Goal: Information Seeking & Learning: Check status

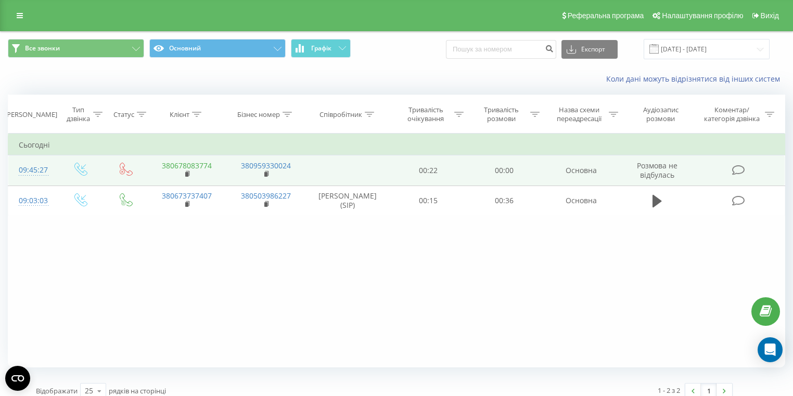
click at [200, 166] on link "380678083774" at bounding box center [187, 166] width 50 height 10
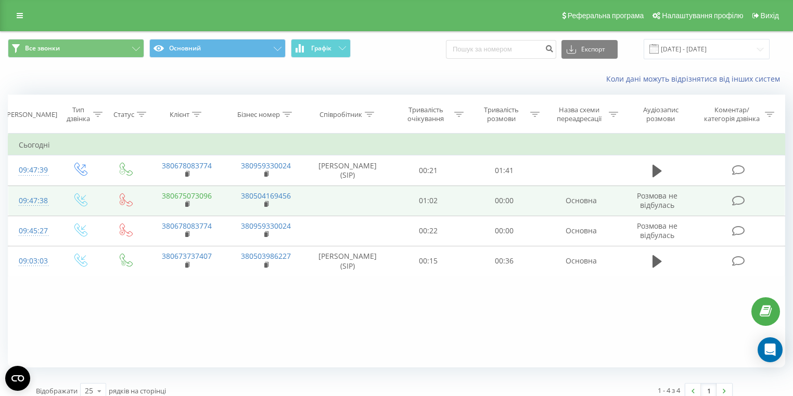
click at [191, 197] on link "380675073096" at bounding box center [187, 196] width 50 height 10
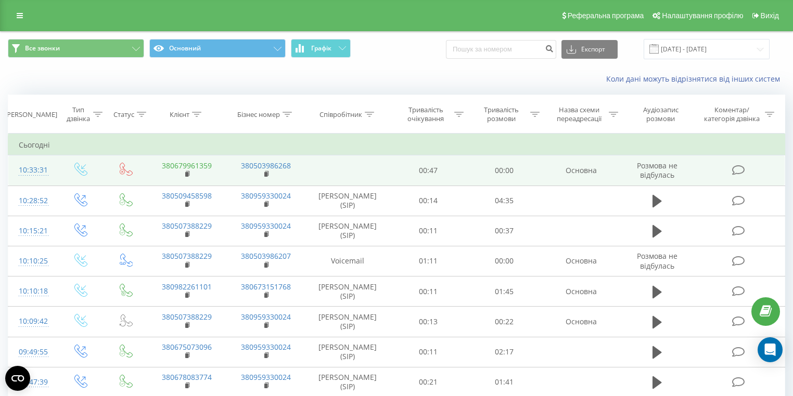
click at [193, 162] on link "380679961359" at bounding box center [187, 166] width 50 height 10
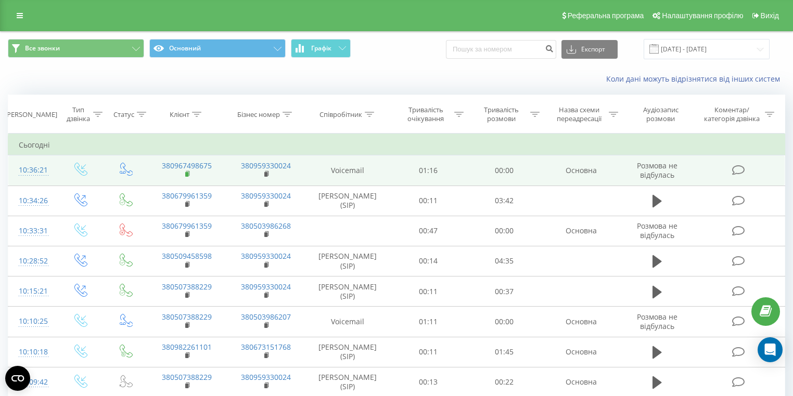
click at [189, 170] on span at bounding box center [188, 175] width 6 height 10
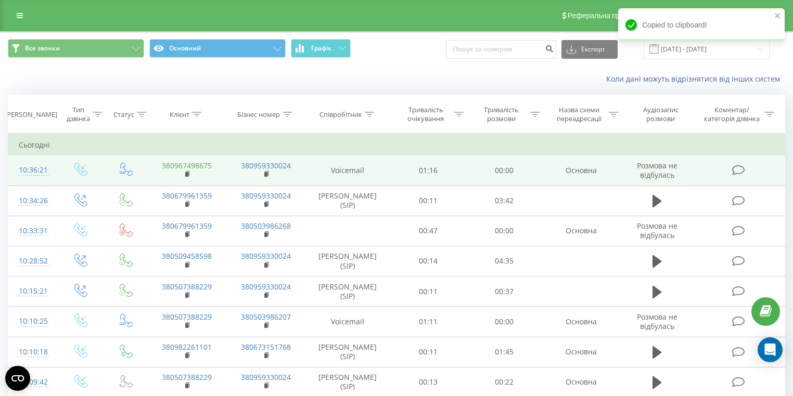
click at [187, 163] on link "380967498675" at bounding box center [187, 166] width 50 height 10
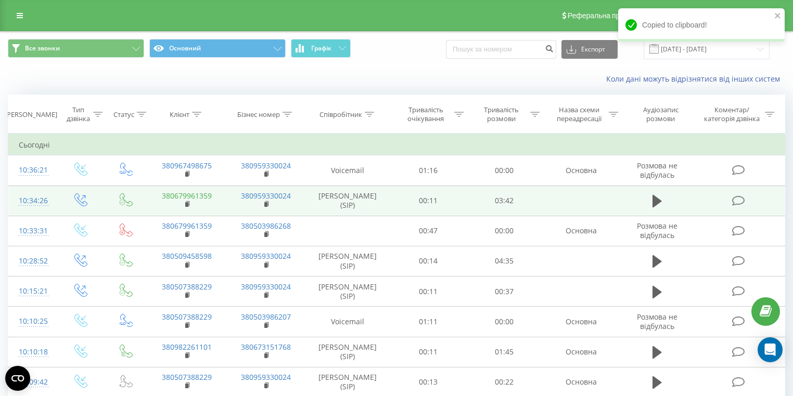
click at [197, 196] on link "380679961359" at bounding box center [187, 196] width 50 height 10
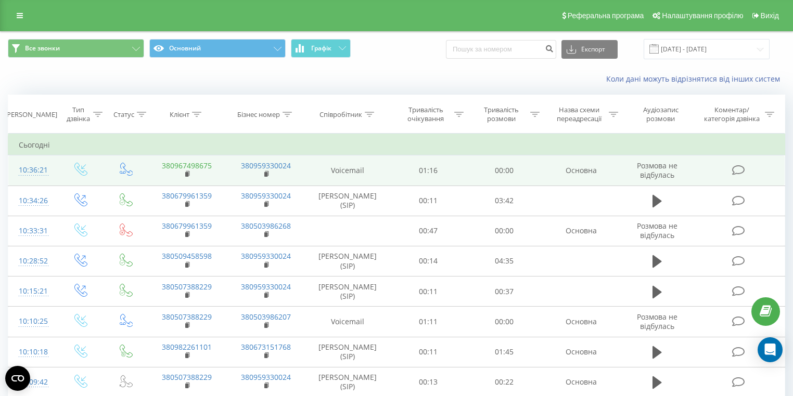
click at [179, 164] on link "380967498675" at bounding box center [187, 166] width 50 height 10
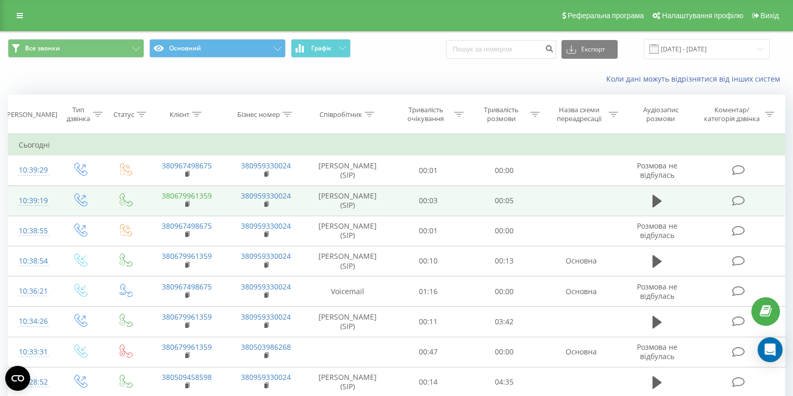
click at [204, 197] on link "380679961359" at bounding box center [187, 196] width 50 height 10
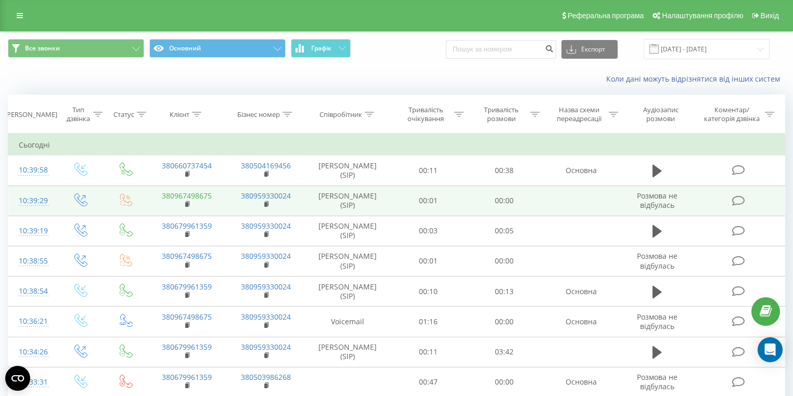
click at [207, 196] on link "380967498675" at bounding box center [187, 196] width 50 height 10
